Goal: Information Seeking & Learning: Learn about a topic

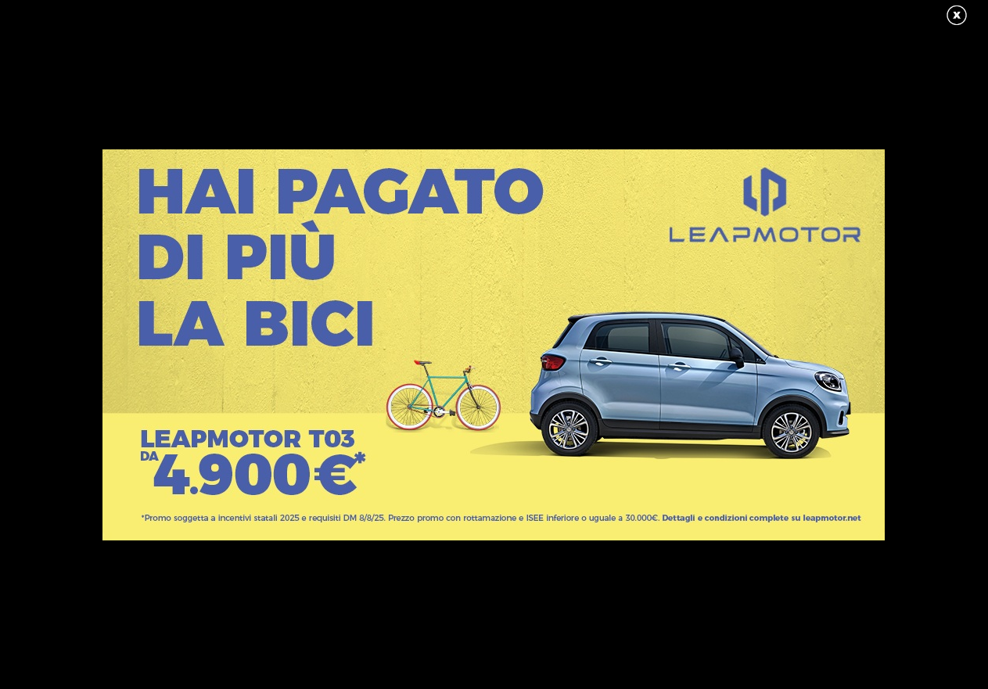
click at [956, 6] on link at bounding box center [964, 15] width 39 height 23
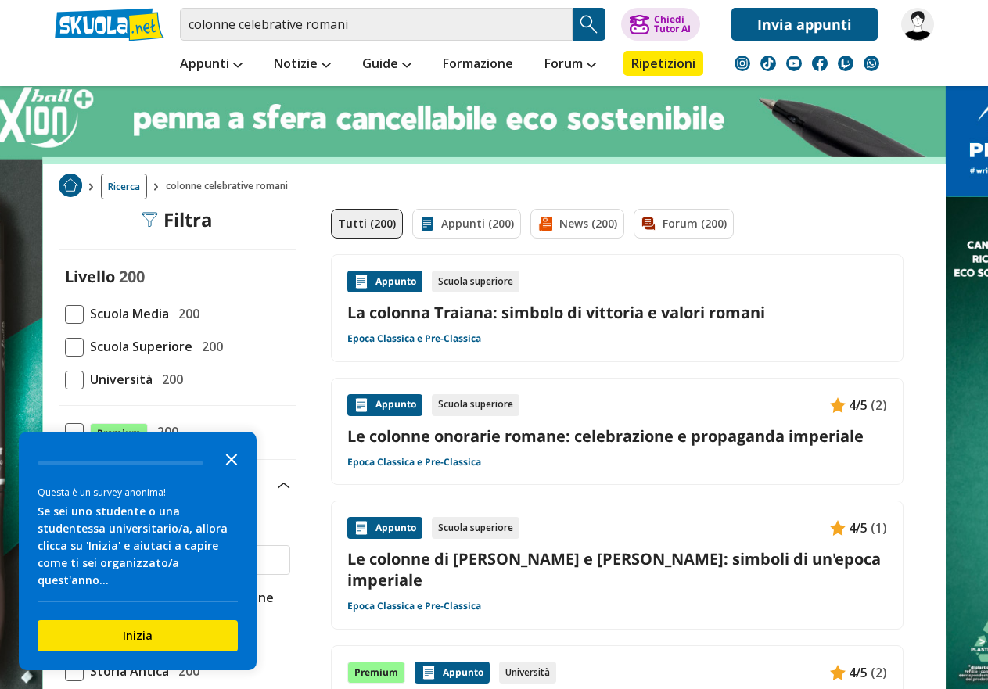
click at [231, 452] on icon "Close the survey" at bounding box center [231, 458] width 31 height 31
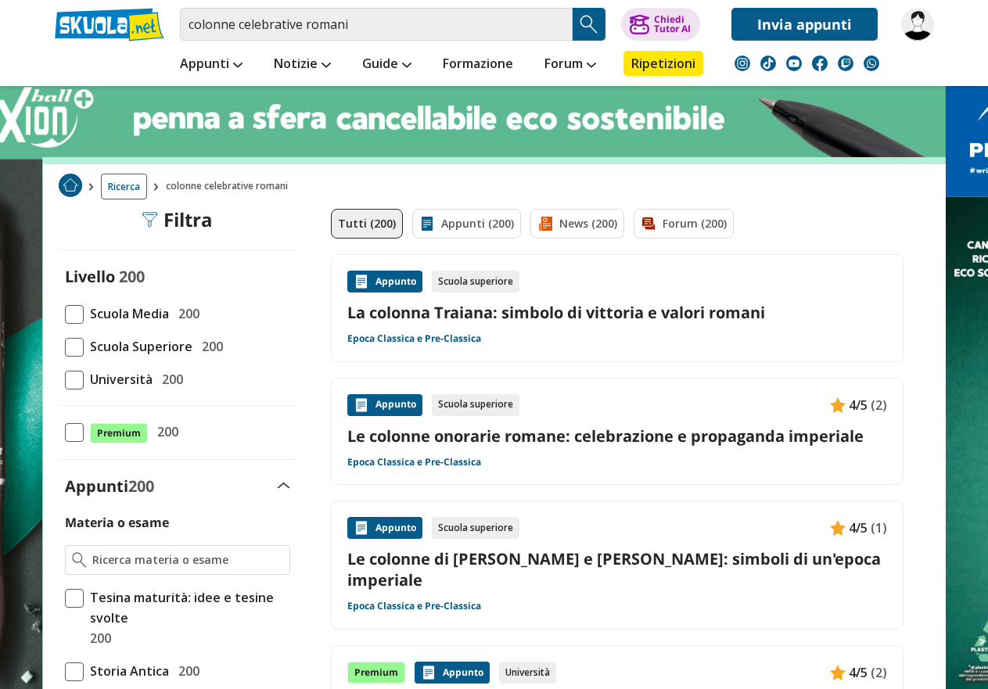
click at [75, 341] on span at bounding box center [74, 347] width 19 height 19
click at [65, 347] on input "Scuola Superiore 200" at bounding box center [65, 347] width 0 height 0
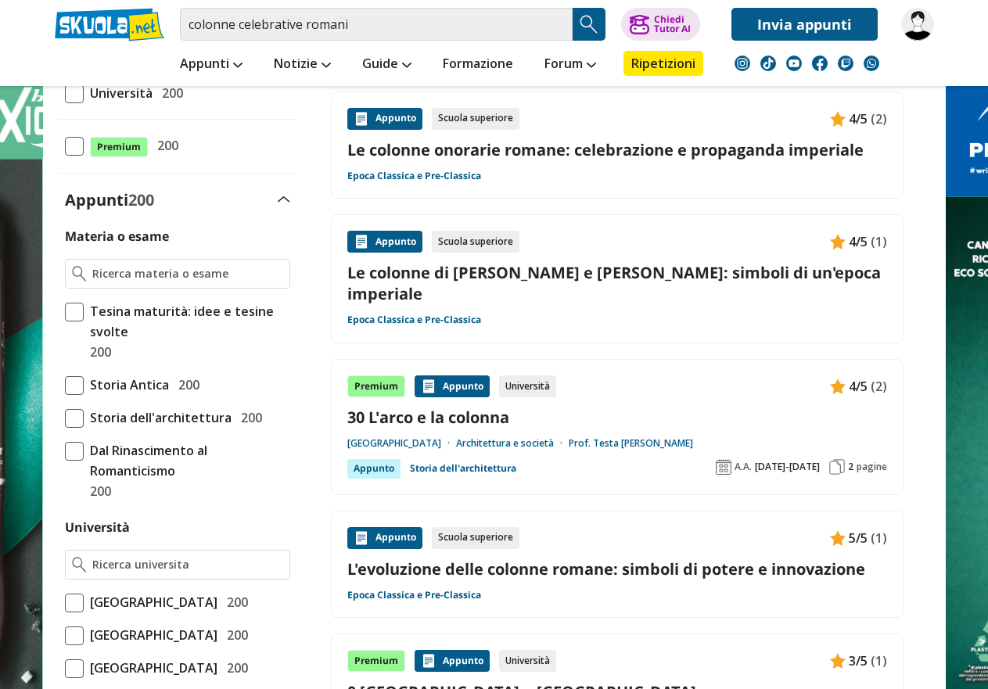
scroll to position [78, 0]
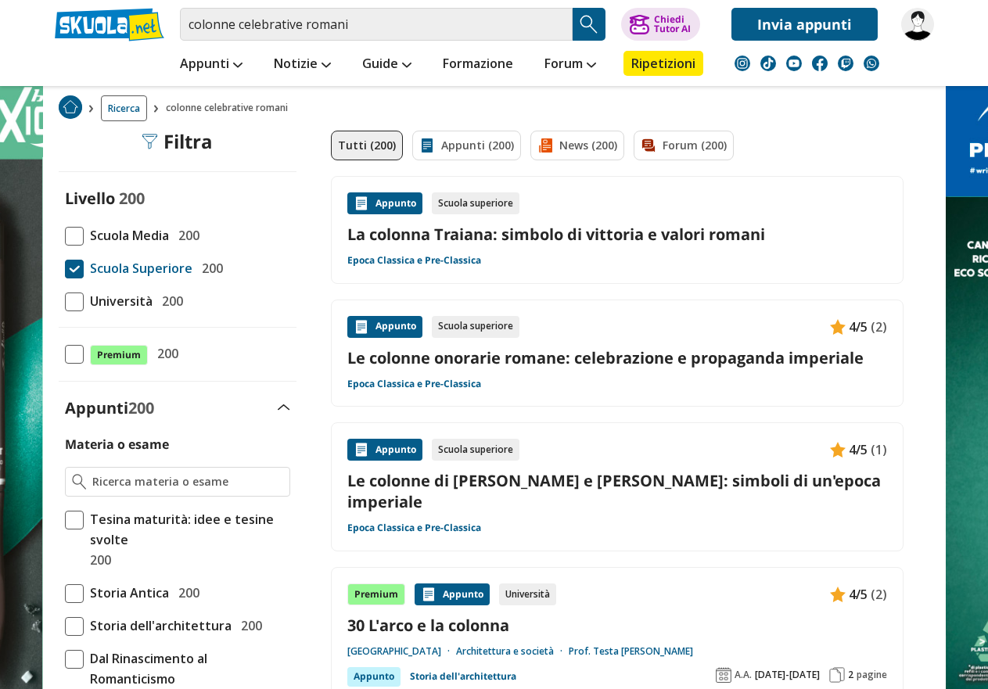
click at [446, 615] on link "30 L'arco e la colonna" at bounding box center [617, 625] width 540 height 21
